Goal: Transaction & Acquisition: Download file/media

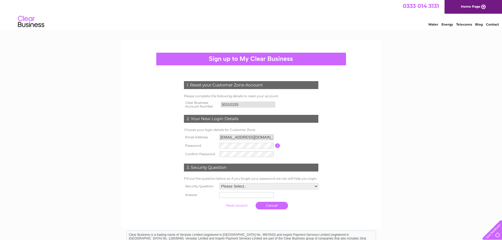
click at [251, 105] on input "30310155" at bounding box center [248, 105] width 54 height 6
drag, startPoint x: 279, startPoint y: 147, endPoint x: 277, endPoint y: 148, distance: 2.8
click at [279, 147] on input "button" at bounding box center [277, 145] width 5 height 5
click at [277, 145] on input "button" at bounding box center [277, 145] width 5 height 5
click at [209, 146] on tr "Password Password must be at least 6 characters long" at bounding box center [251, 146] width 137 height 9
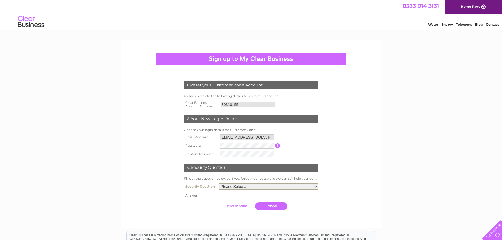
click at [232, 186] on select "Please Select.. In what town or city was your first job? In what town or city d…" at bounding box center [269, 186] width 100 height 7
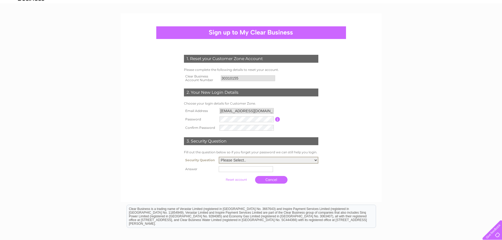
click at [244, 163] on select "Please Select.. In what town or city was your first job? In what town or city d…" at bounding box center [269, 160] width 100 height 7
click at [219, 157] on select "Please Select.. In what town or city was your first job? In what town or city d…" at bounding box center [269, 160] width 100 height 7
click at [242, 162] on select "Please Select.. In what town or city was your first job? In what town or city d…" at bounding box center [269, 160] width 100 height 7
select select "6"
click at [219, 157] on select "Please Select.. In what town or city was your first job? In what town or city d…" at bounding box center [269, 160] width 100 height 7
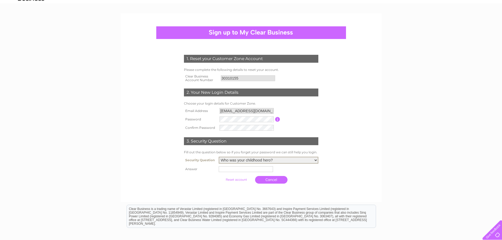
click at [233, 169] on input "text" at bounding box center [246, 169] width 54 height 6
type input "SWITCH"
click at [276, 180] on link "Cancel" at bounding box center [272, 180] width 32 height 8
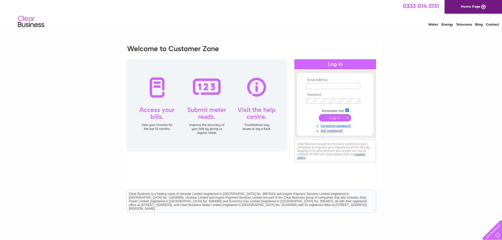
click at [333, 87] on input "text" at bounding box center [333, 86] width 54 height 6
type input "[EMAIL_ADDRESS][DOMAIN_NAME]"
click at [333, 120] on input "submit" at bounding box center [335, 117] width 32 height 7
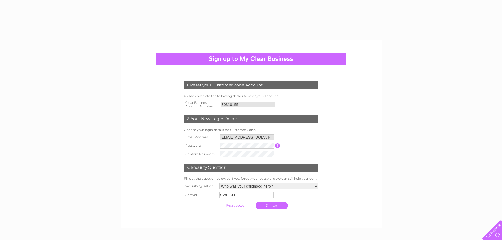
select select "6"
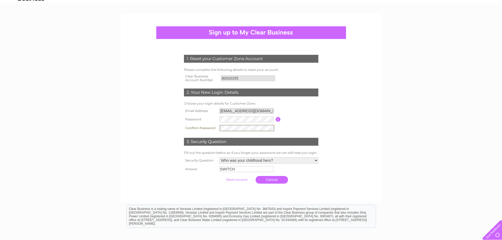
click at [235, 180] on input "submit" at bounding box center [237, 179] width 32 height 7
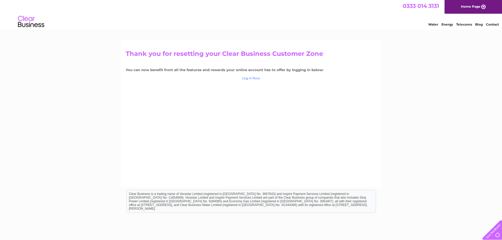
click at [252, 80] on link "Log in Now" at bounding box center [251, 78] width 18 height 4
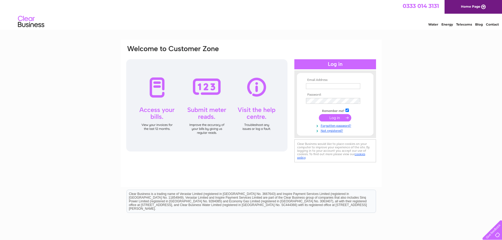
click at [321, 85] on input "text" at bounding box center [333, 86] width 54 height 6
type input "[EMAIL_ADDRESS][DOMAIN_NAME]"
click at [338, 118] on input "submit" at bounding box center [335, 117] width 32 height 7
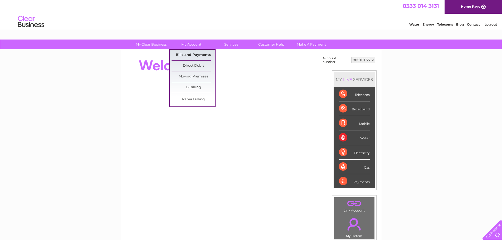
drag, startPoint x: 190, startPoint y: 54, endPoint x: 196, endPoint y: 57, distance: 6.7
click at [190, 54] on link "Bills and Payments" at bounding box center [193, 55] width 43 height 11
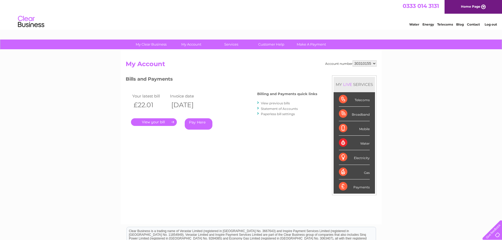
click at [369, 65] on select "30310155" at bounding box center [365, 63] width 24 height 6
click at [353, 60] on select "30310155" at bounding box center [365, 63] width 24 height 6
click at [400, 69] on div "My Clear Business Login Details My Details My Preferences Link Account My Accou…" at bounding box center [251, 177] width 502 height 275
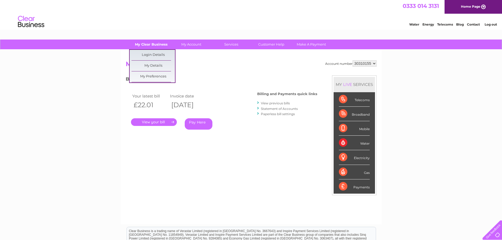
click at [162, 41] on link "My Clear Business" at bounding box center [150, 45] width 43 height 10
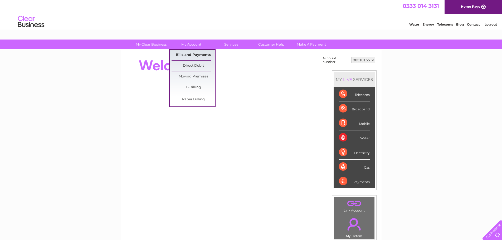
click at [203, 56] on link "Bills and Payments" at bounding box center [193, 55] width 43 height 11
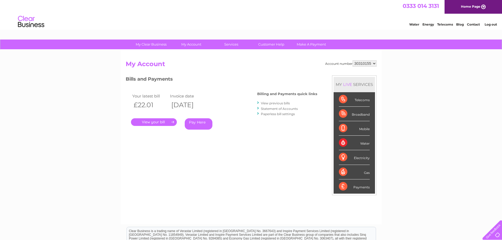
click at [155, 121] on link "." at bounding box center [154, 122] width 46 height 8
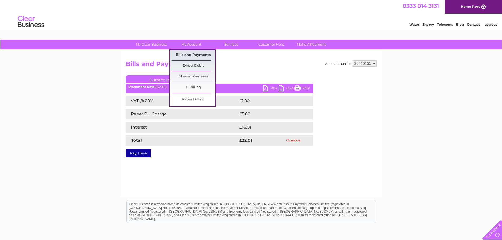
click at [198, 54] on link "Bills and Payments" at bounding box center [193, 55] width 43 height 11
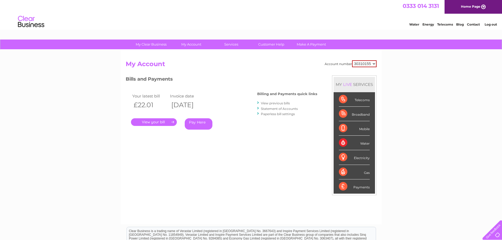
click at [277, 103] on link "View previous bills" at bounding box center [275, 103] width 29 height 4
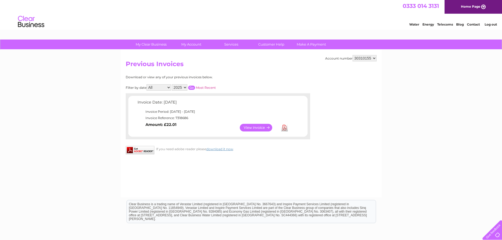
click at [156, 86] on select "All January December" at bounding box center [159, 87] width 25 height 6
click at [183, 86] on select "2025 2024" at bounding box center [180, 87] width 16 height 6
select select "2024"
click at [172, 84] on select "2025 2024" at bounding box center [180, 87] width 16 height 6
click at [197, 46] on link "My Account" at bounding box center [190, 45] width 43 height 10
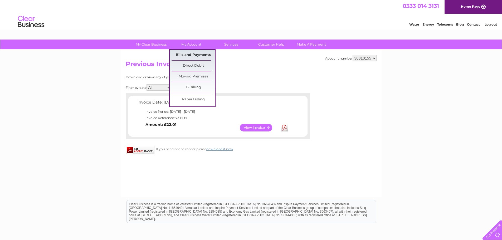
click at [197, 58] on link "Bills and Payments" at bounding box center [193, 55] width 43 height 11
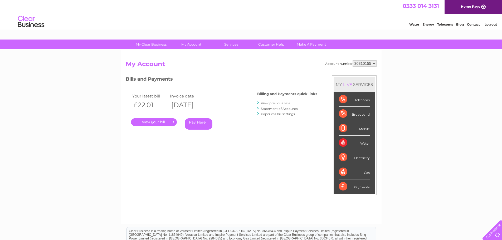
click at [280, 109] on link "Statement of Accounts" at bounding box center [279, 109] width 37 height 4
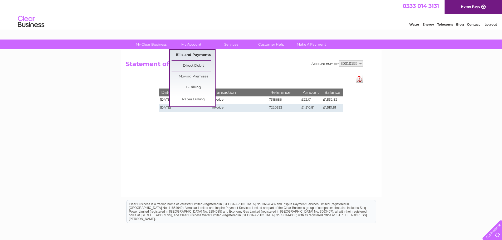
click at [192, 54] on link "Bills and Payments" at bounding box center [193, 55] width 43 height 11
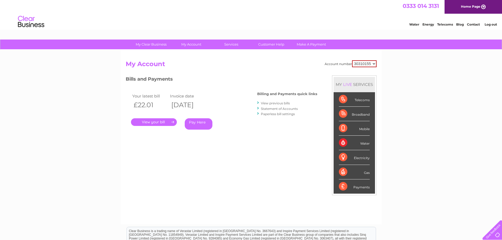
click at [283, 104] on link "View previous bills" at bounding box center [275, 103] width 29 height 4
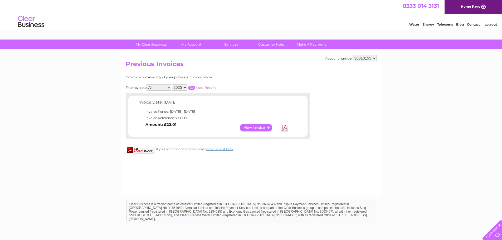
click at [179, 88] on select "2025 2024" at bounding box center [180, 87] width 16 height 6
select select "2024"
click at [172, 84] on select "2025 2024" at bounding box center [180, 87] width 16 height 6
click at [191, 88] on input "button" at bounding box center [191, 88] width 7 height 4
click at [260, 126] on link "View" at bounding box center [259, 128] width 39 height 8
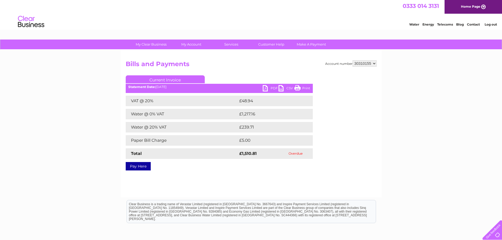
click at [272, 87] on link "PDF" at bounding box center [271, 89] width 16 height 8
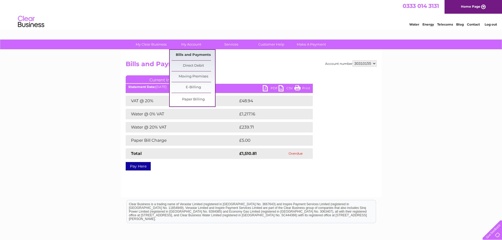
click at [193, 56] on link "Bills and Payments" at bounding box center [193, 55] width 43 height 11
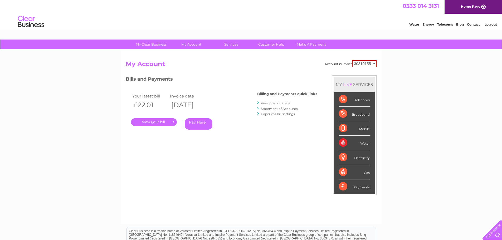
click at [271, 103] on link "View previous bills" at bounding box center [275, 103] width 29 height 4
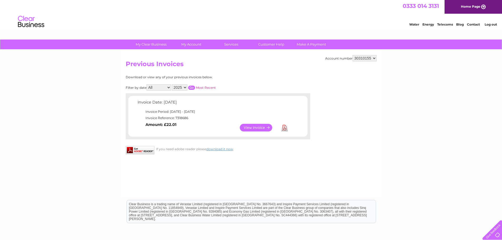
click at [255, 127] on link "View" at bounding box center [259, 128] width 39 height 8
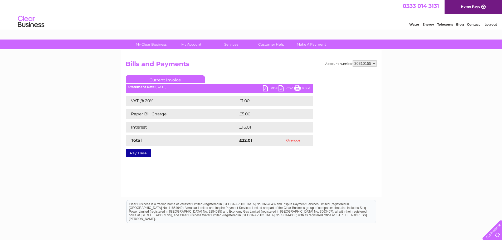
click at [275, 89] on link "PDF" at bounding box center [271, 89] width 16 height 8
click at [364, 63] on select "30310155" at bounding box center [365, 63] width 24 height 6
click at [276, 88] on link "PDF" at bounding box center [271, 89] width 16 height 8
